Goal: Navigation & Orientation: Find specific page/section

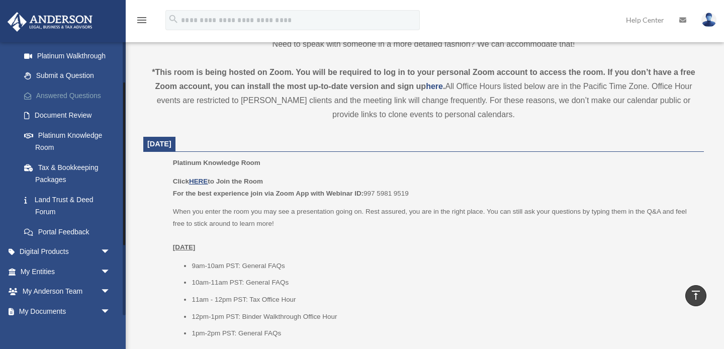
scroll to position [186, 0]
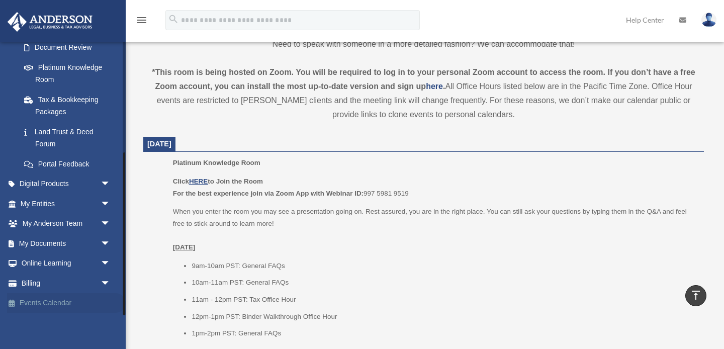
click at [60, 299] on link "Events Calendar" at bounding box center [66, 303] width 119 height 20
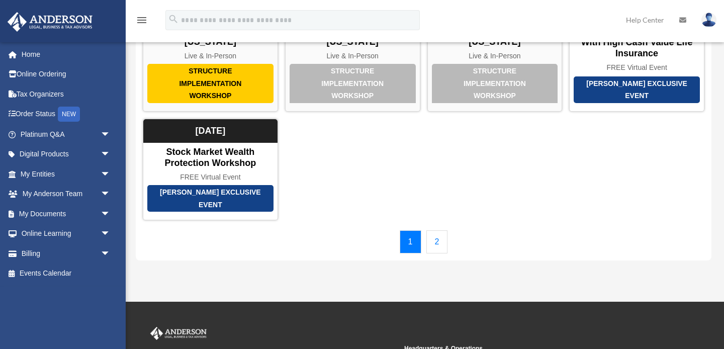
scroll to position [102, 0]
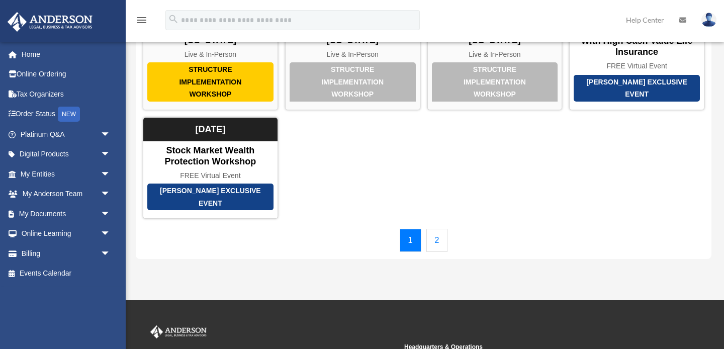
click at [434, 238] on link "2" at bounding box center [438, 240] width 22 height 23
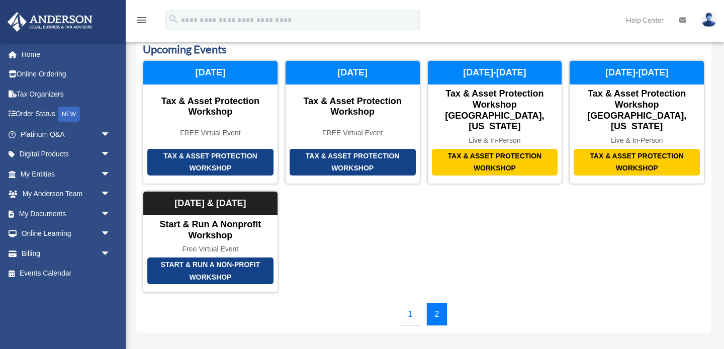
scroll to position [36, 0]
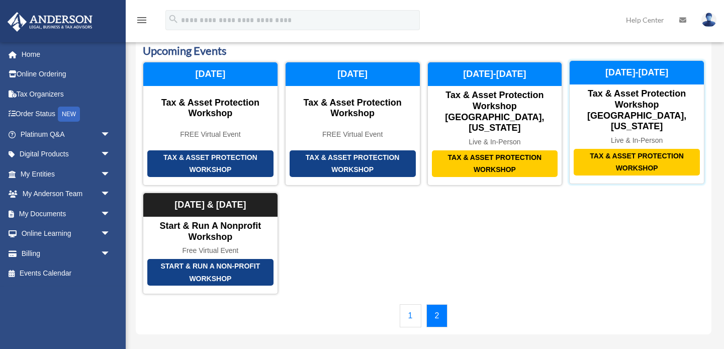
click at [626, 153] on div "Tax & Asset Protection Workshop" at bounding box center [637, 162] width 126 height 27
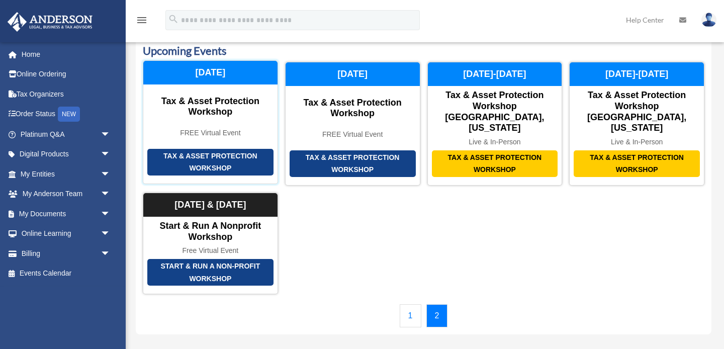
click at [226, 152] on div "Tax & Asset Protection Workshop" at bounding box center [210, 162] width 126 height 27
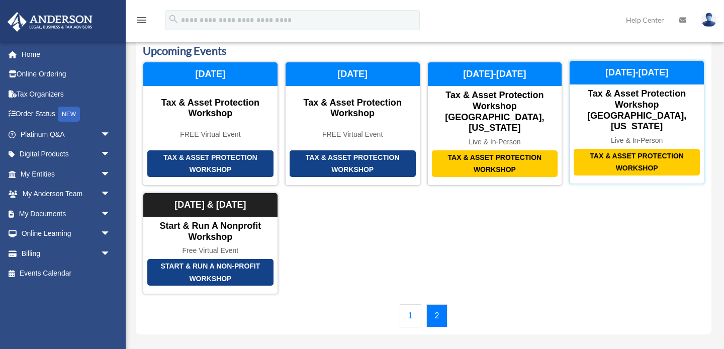
click at [598, 153] on div "Tax & Asset Protection Workshop" at bounding box center [637, 162] width 126 height 27
click at [619, 149] on div "Tax & Asset Protection Workshop" at bounding box center [637, 162] width 126 height 27
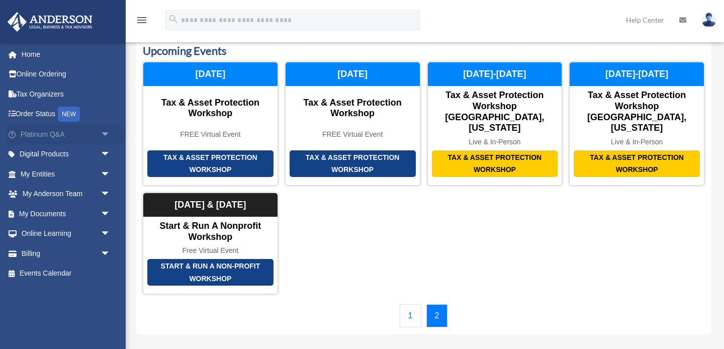
click at [69, 139] on link "Platinum Q&A arrow_drop_down" at bounding box center [66, 134] width 119 height 20
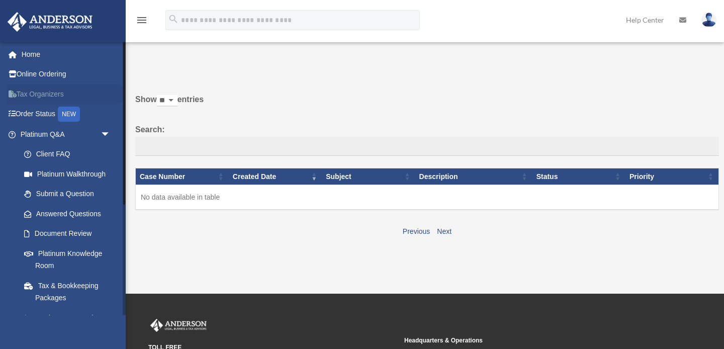
click at [30, 89] on link "Tax Organizers" at bounding box center [66, 94] width 119 height 20
click at [68, 215] on link "Answered Questions" at bounding box center [70, 214] width 112 height 20
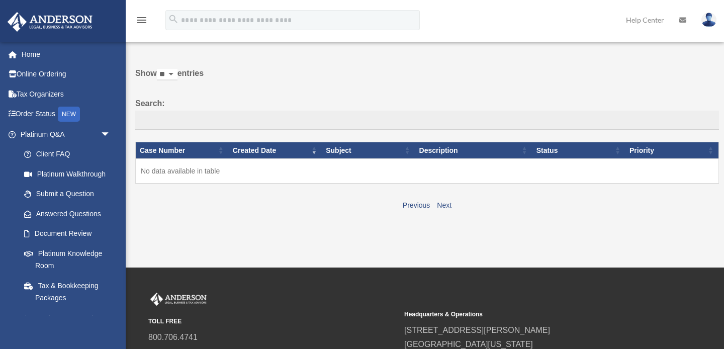
scroll to position [23, 0]
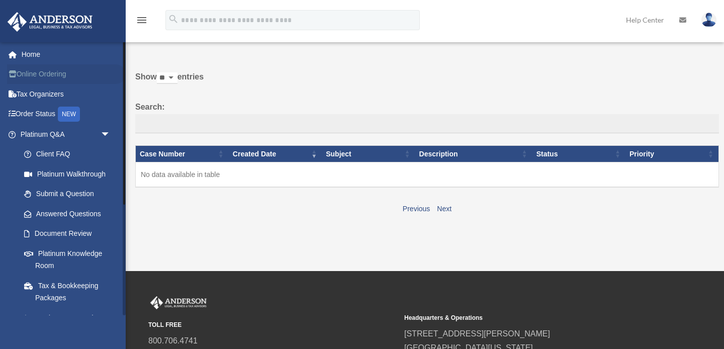
click at [59, 72] on link "Online Ordering" at bounding box center [66, 74] width 119 height 20
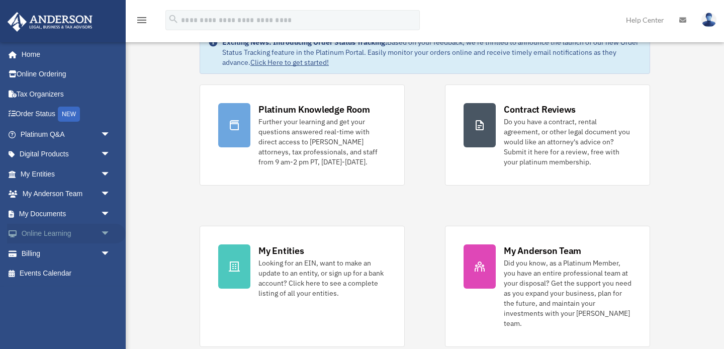
scroll to position [36, 0]
click at [65, 267] on link "Events Calendar" at bounding box center [66, 274] width 119 height 20
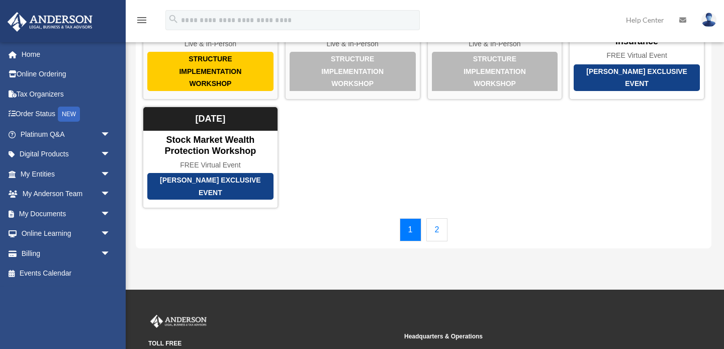
scroll to position [120, 0]
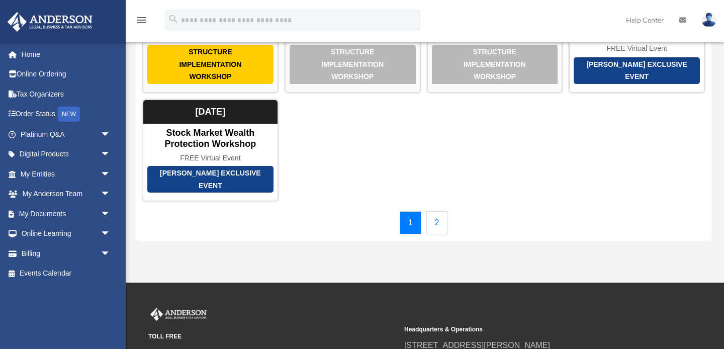
click at [434, 219] on link "2" at bounding box center [438, 222] width 22 height 23
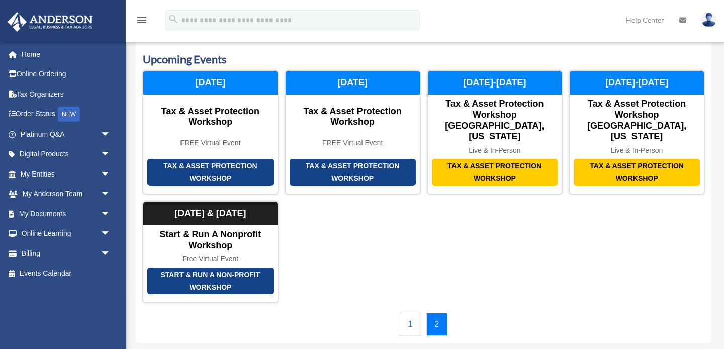
scroll to position [28, 0]
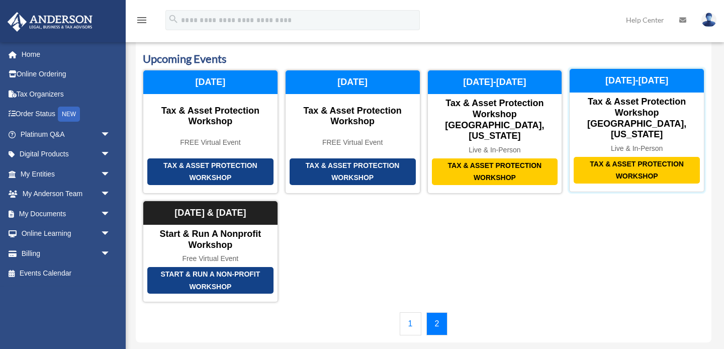
click at [611, 159] on div "Tax & Asset Protection Workshop" at bounding box center [637, 170] width 126 height 27
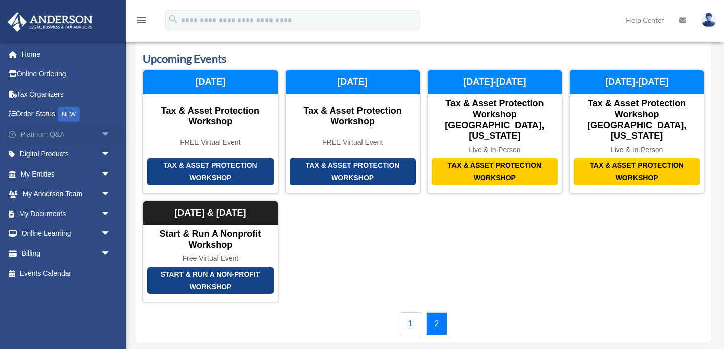
click at [71, 137] on link "Platinum Q&A arrow_drop_down" at bounding box center [66, 134] width 119 height 20
click at [104, 136] on span "arrow_drop_down" at bounding box center [111, 134] width 20 height 21
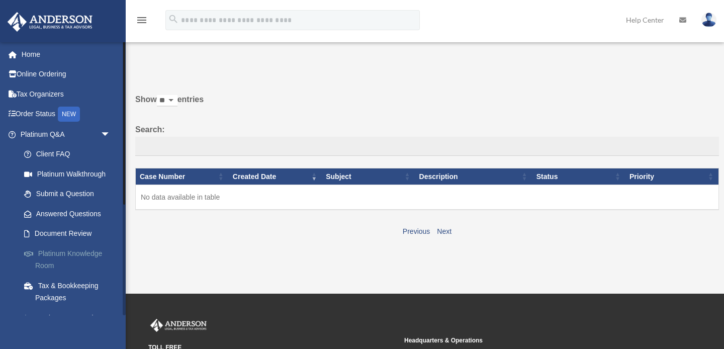
click at [76, 249] on link "Platinum Knowledge Room" at bounding box center [70, 259] width 112 height 32
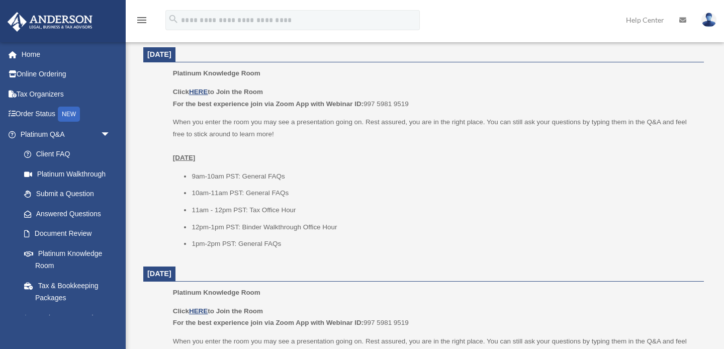
scroll to position [418, 0]
